Goal: Task Accomplishment & Management: Manage account settings

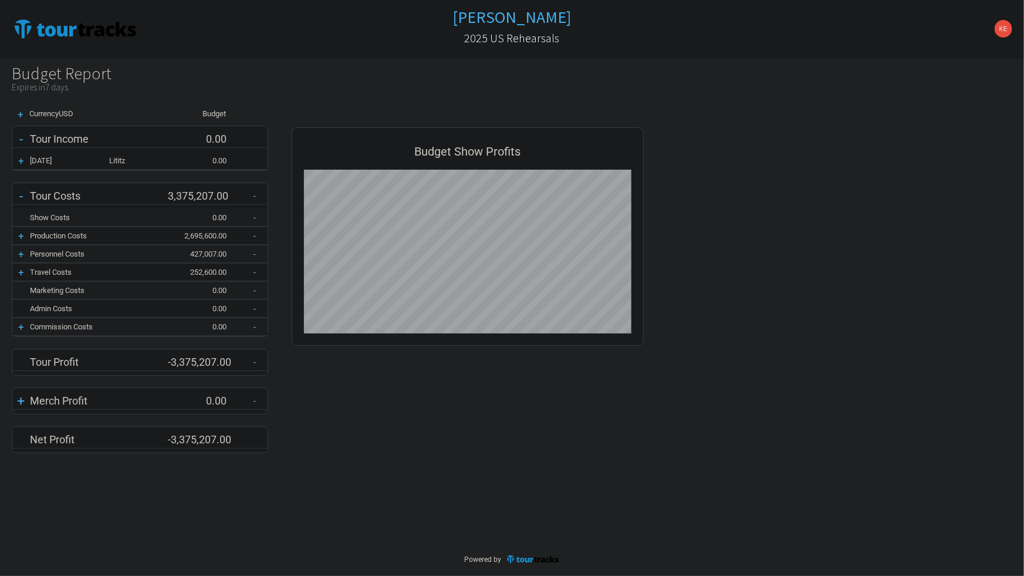
scroll to position [342, 376]
click at [20, 196] on div "-" at bounding box center [21, 196] width 18 height 16
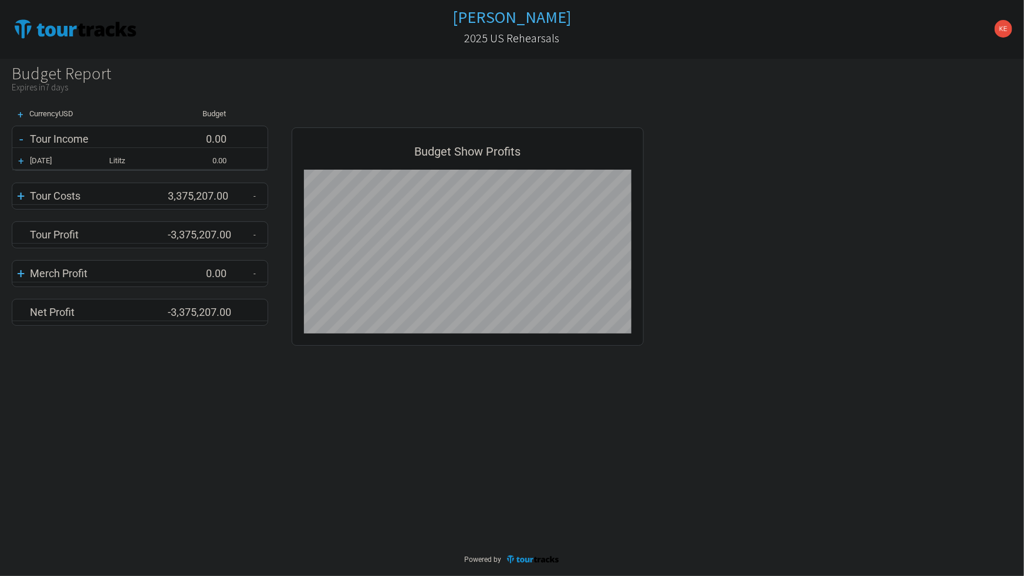
scroll to position [230, 376]
click at [20, 196] on div "+" at bounding box center [21, 196] width 18 height 16
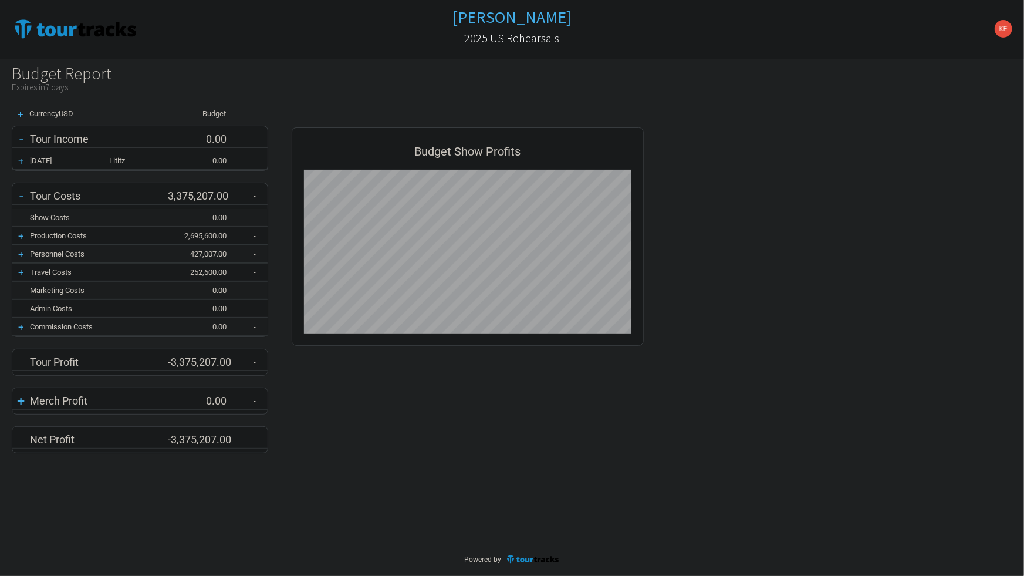
scroll to position [342, 376]
click at [26, 191] on div "-" at bounding box center [21, 196] width 18 height 16
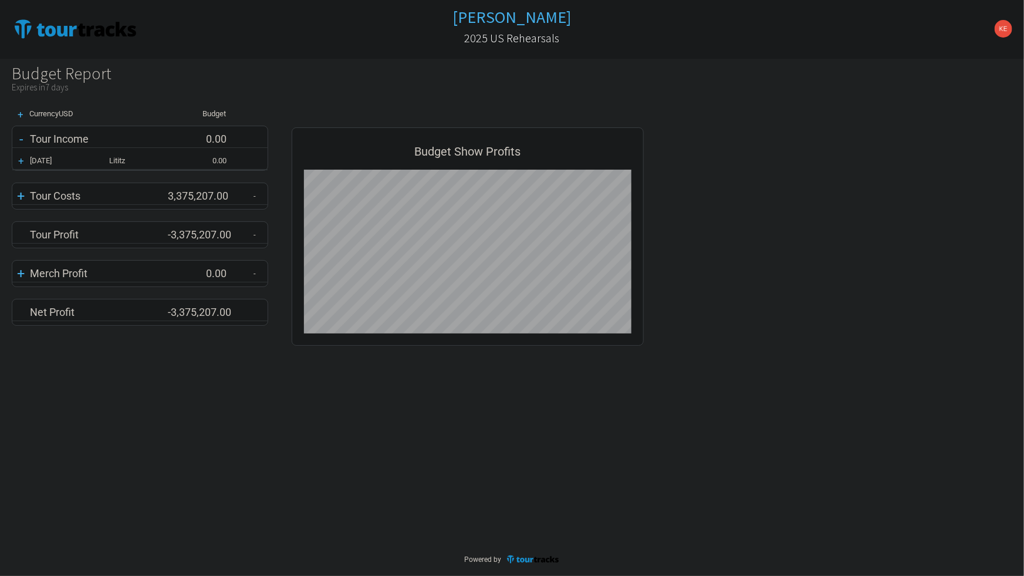
scroll to position [230, 376]
click at [18, 196] on div "+" at bounding box center [21, 196] width 18 height 16
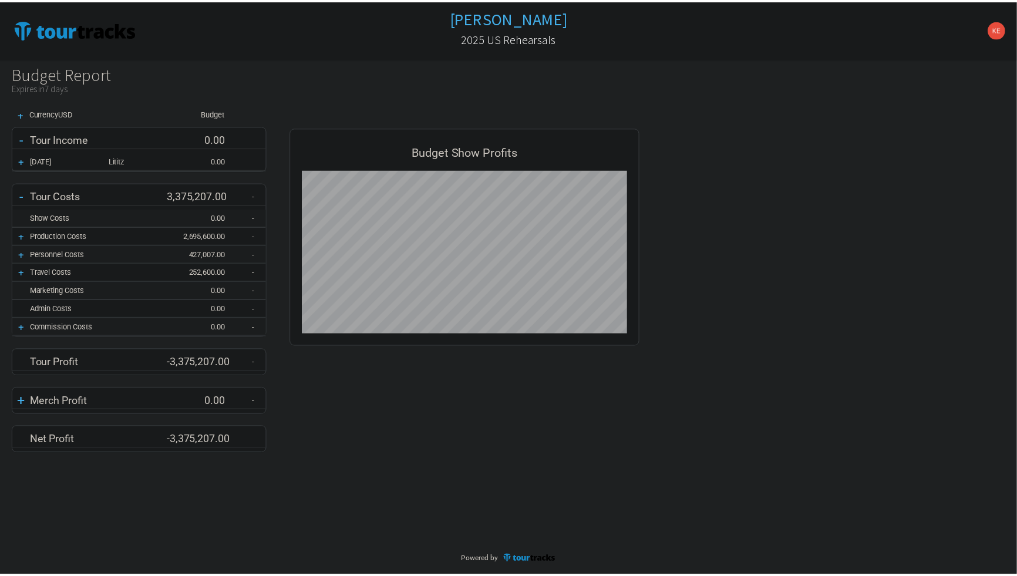
scroll to position [342, 376]
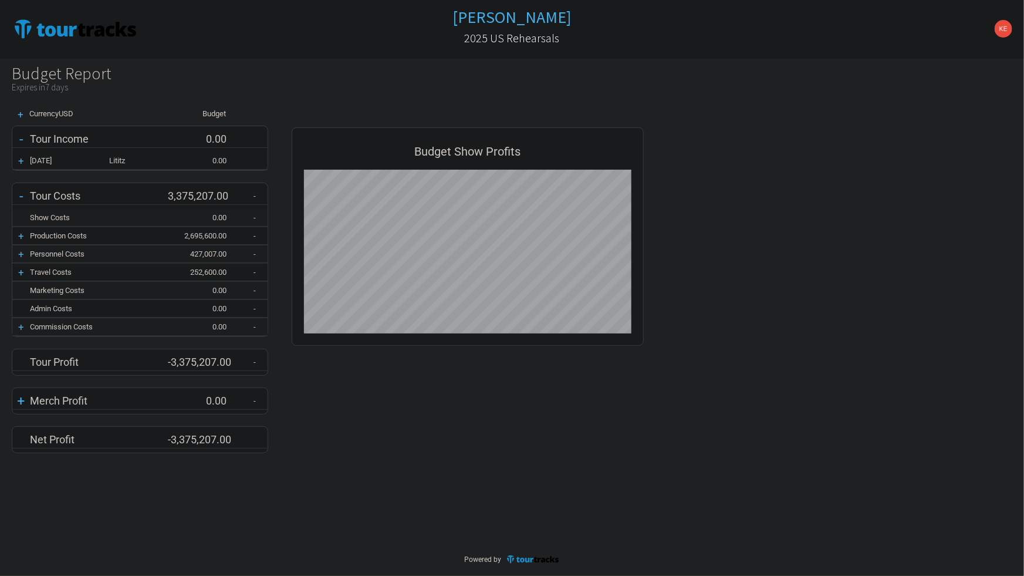
click at [22, 234] on div "+" at bounding box center [21, 236] width 18 height 12
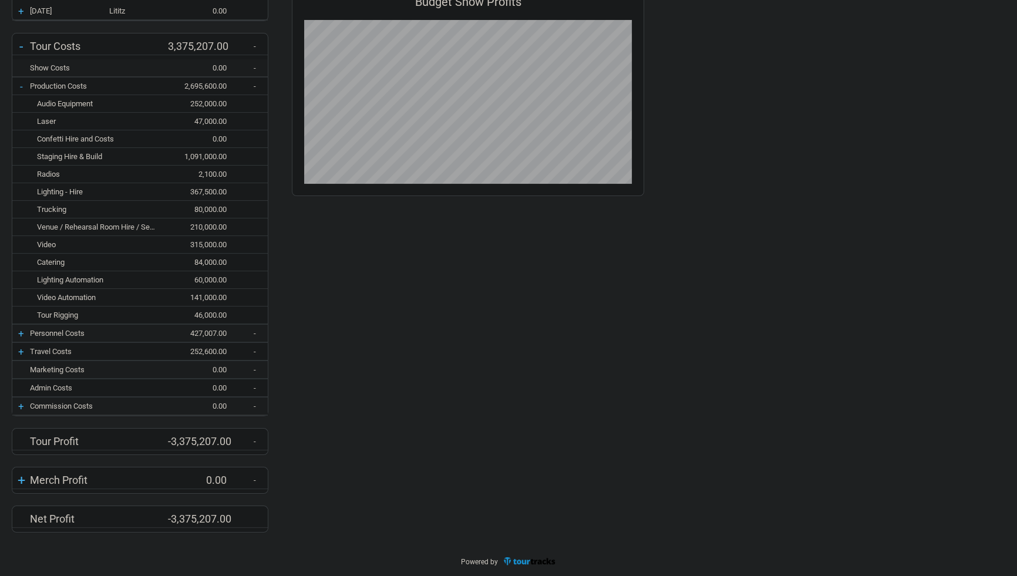
scroll to position [150, 0]
click at [23, 332] on div "+" at bounding box center [21, 333] width 18 height 12
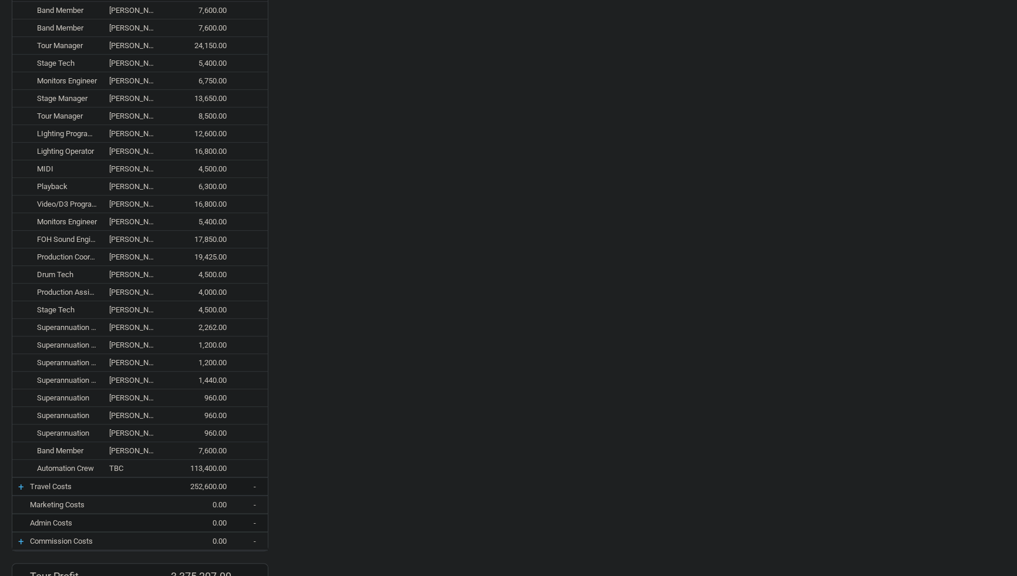
scroll to position [819, 0]
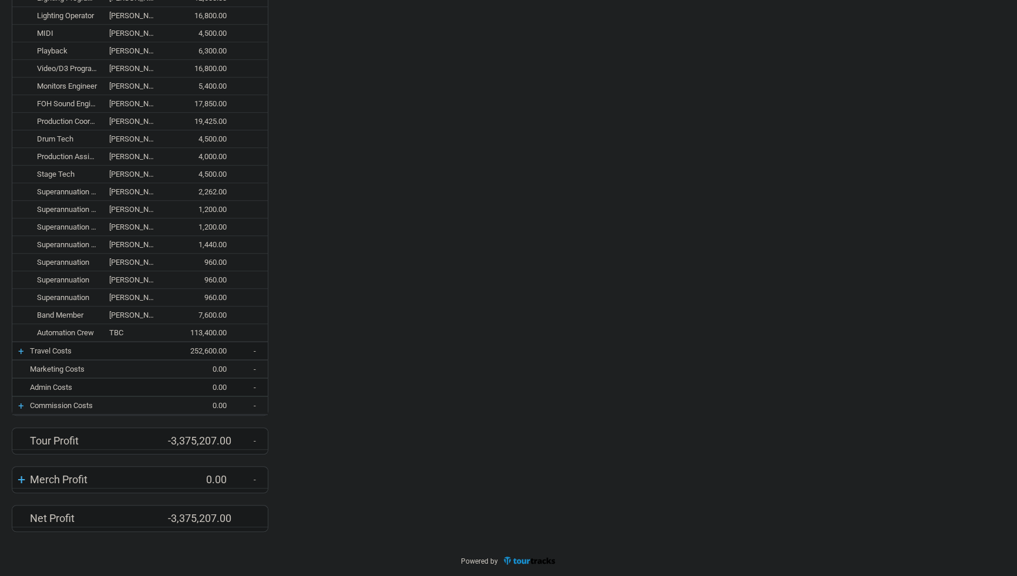
click at [21, 352] on div "+" at bounding box center [21, 351] width 18 height 12
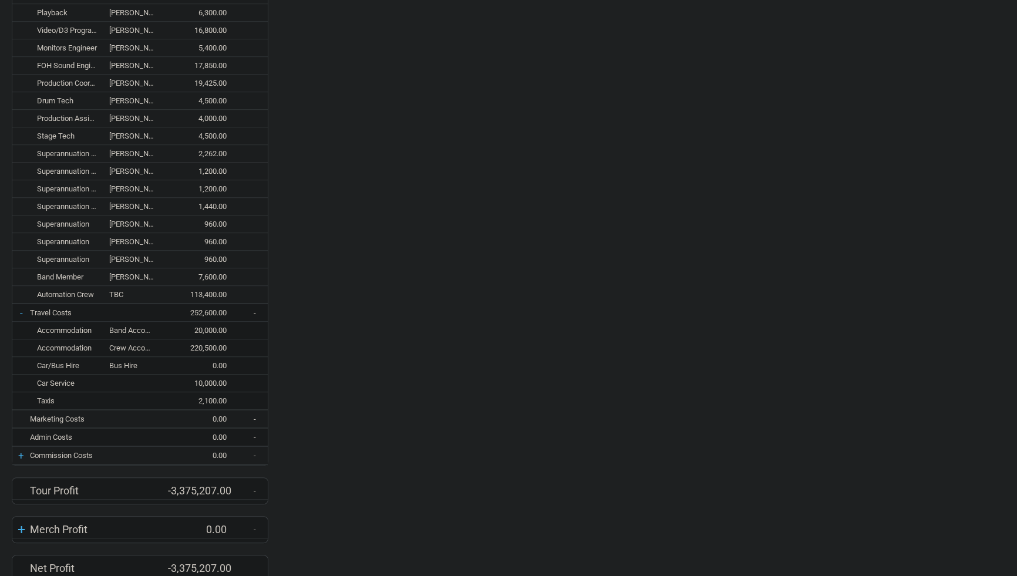
scroll to position [907, 0]
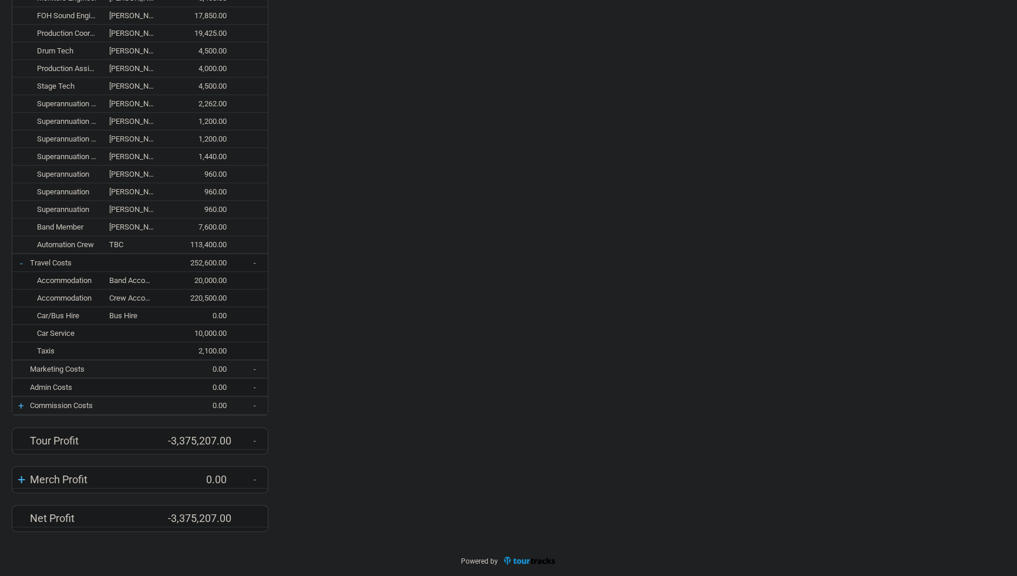
click at [23, 403] on div "+" at bounding box center [21, 406] width 18 height 12
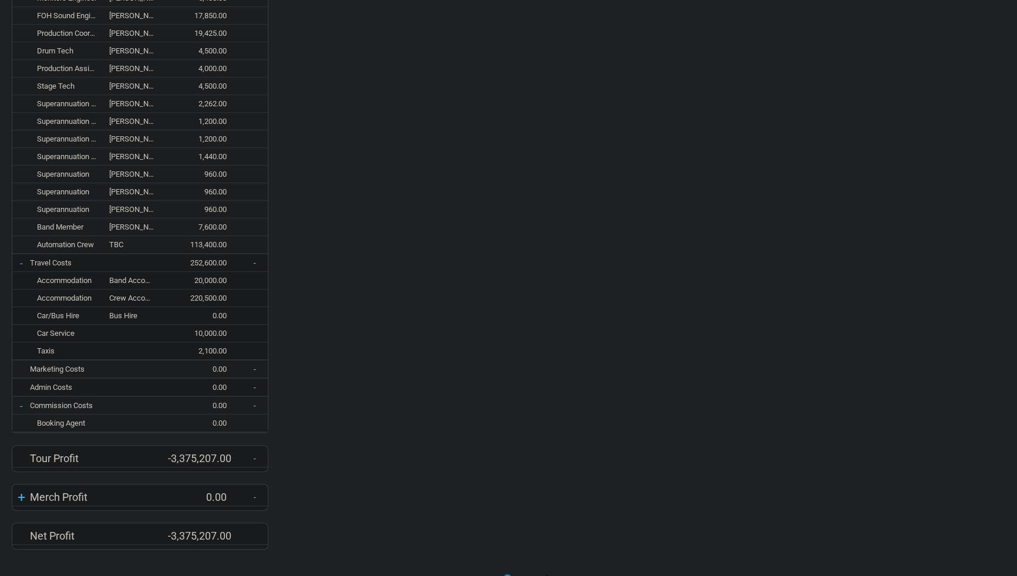
scroll to position [585644, 586615]
click at [23, 407] on div "-" at bounding box center [21, 406] width 18 height 12
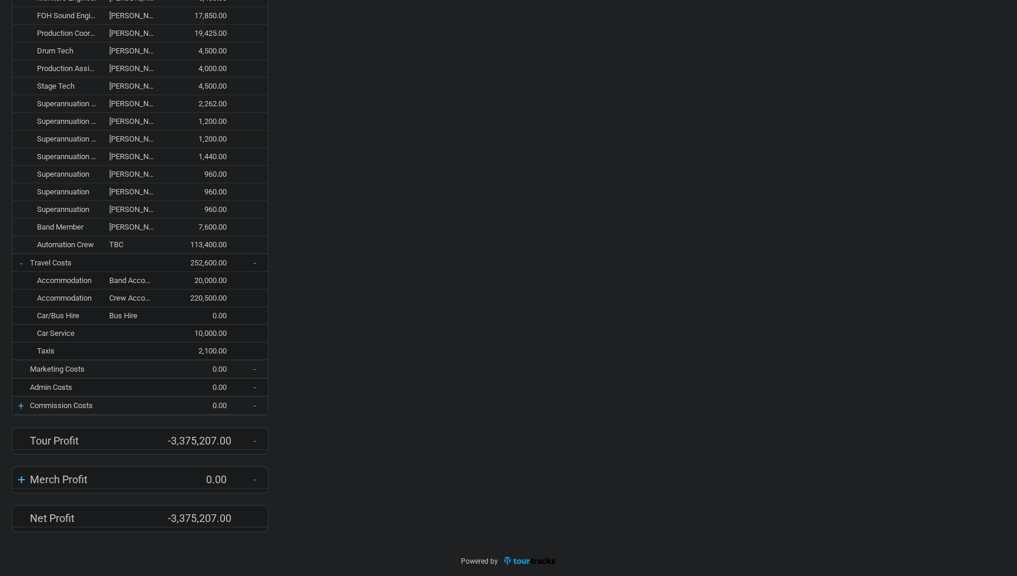
click at [23, 488] on div "+ Merch Profit 0.00 -" at bounding box center [139, 480] width 255 height 26
click at [28, 482] on div "+" at bounding box center [21, 479] width 18 height 16
click at [28, 482] on div "-" at bounding box center [21, 479] width 18 height 16
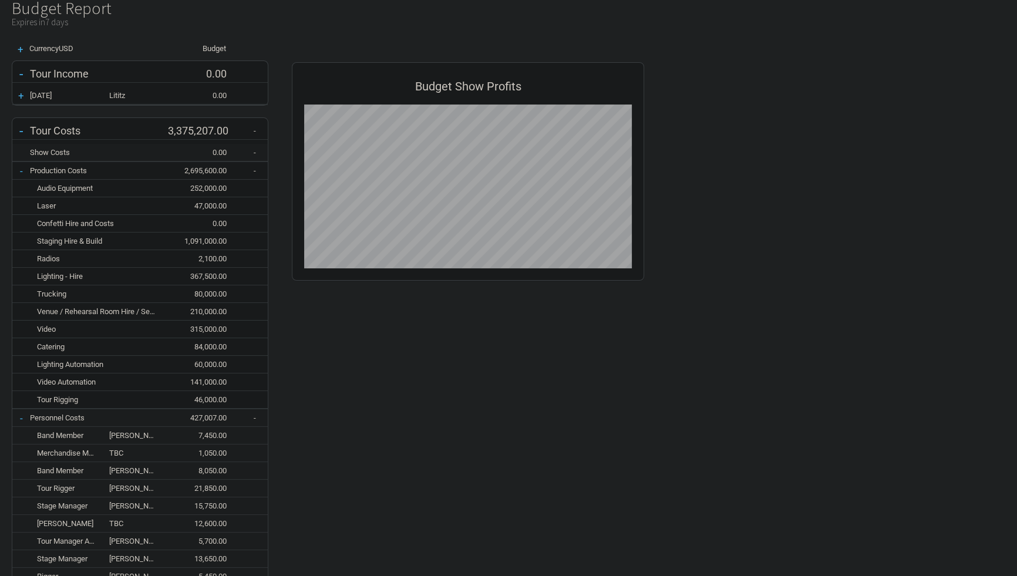
scroll to position [0, 0]
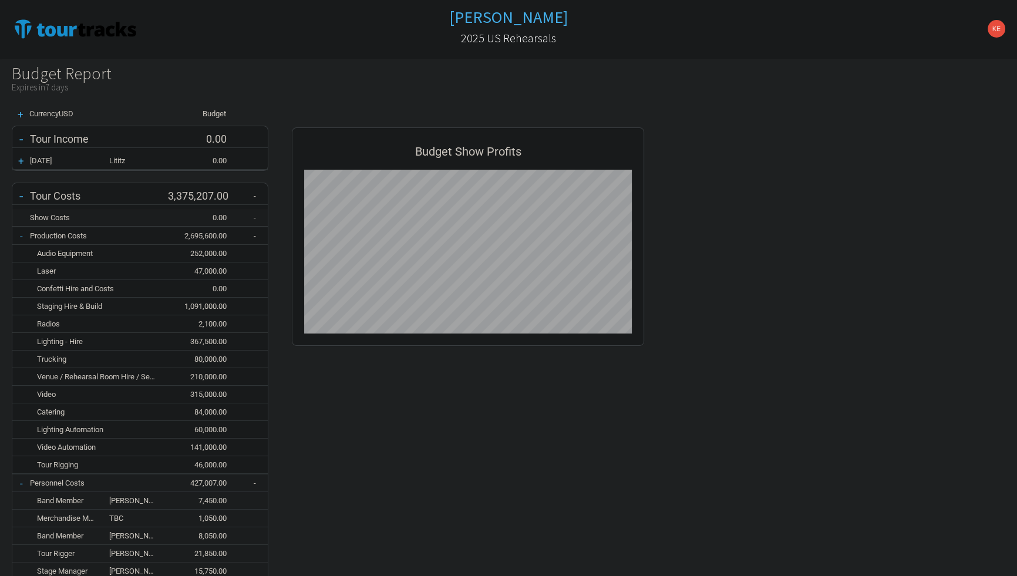
click at [23, 138] on div "-" at bounding box center [21, 139] width 18 height 16
